Goal: Information Seeking & Learning: Learn about a topic

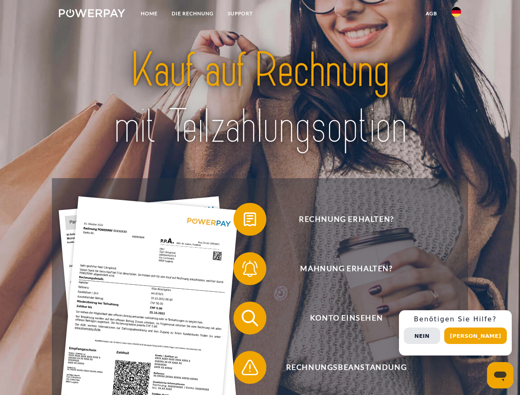
click at [92, 14] on img at bounding box center [92, 13] width 66 height 8
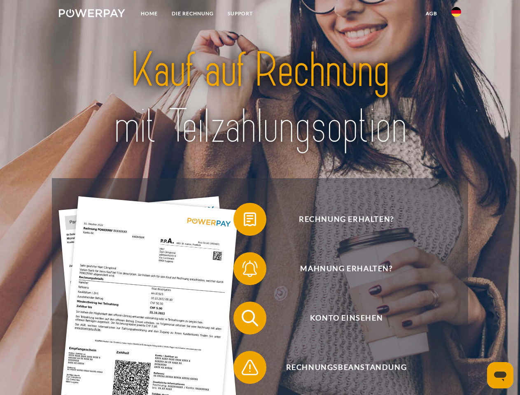
click at [456, 14] on img at bounding box center [456, 12] width 10 height 10
click at [431, 14] on link "agb" at bounding box center [432, 13] width 26 height 15
click at [244, 221] on span at bounding box center [237, 219] width 41 height 41
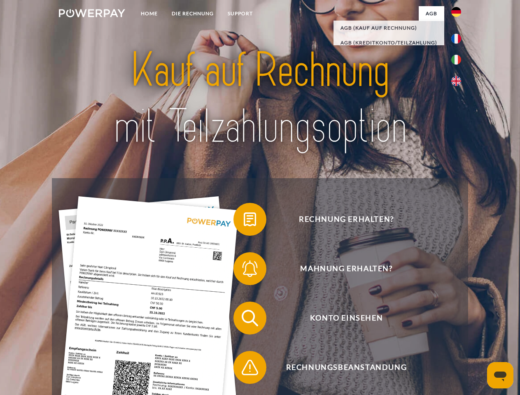
click at [244, 271] on span at bounding box center [237, 268] width 41 height 41
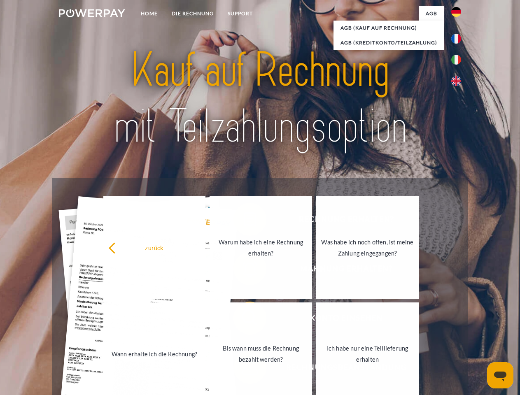
click at [244, 320] on link "Bis wann muss die Rechnung bezahlt werden?" at bounding box center [261, 354] width 103 height 103
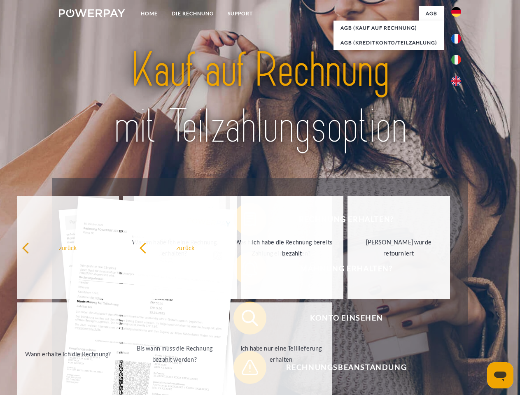
click at [244, 369] on span at bounding box center [237, 367] width 41 height 41
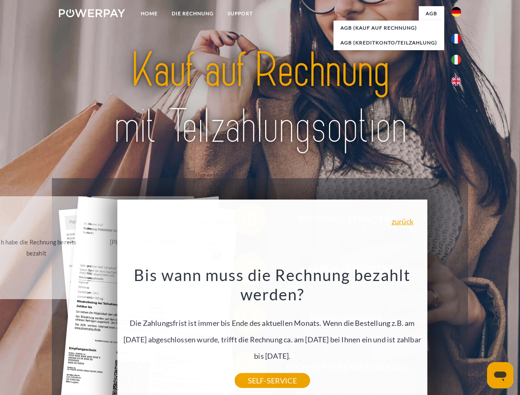
click at [458, 333] on div "Rechnung erhalten? Mahnung erhalten? Konto einsehen" at bounding box center [260, 342] width 416 height 329
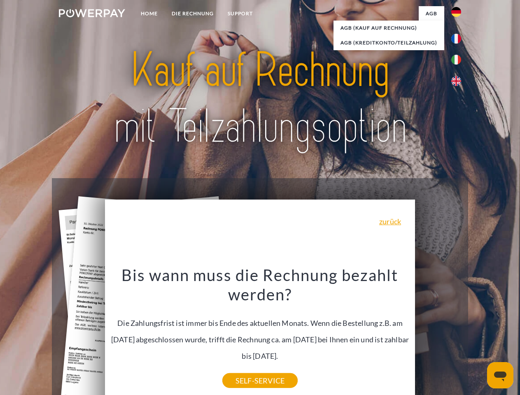
click at [438, 335] on span "Konto einsehen" at bounding box center [346, 318] width 202 height 33
click at [478, 336] on header "Home DIE RECHNUNG SUPPORT" at bounding box center [260, 284] width 520 height 569
